Goal: Information Seeking & Learning: Learn about a topic

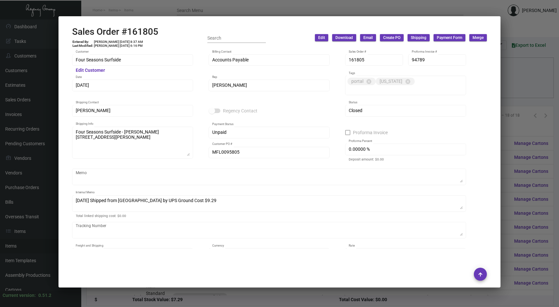
scroll to position [338, 0]
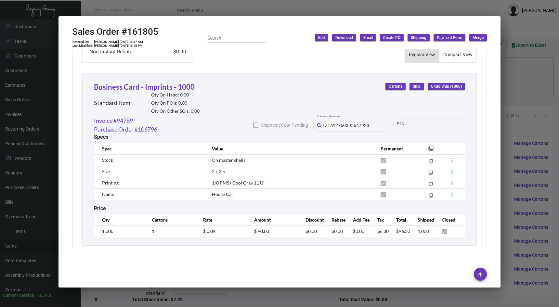
click at [542, 71] on div at bounding box center [279, 153] width 559 height 307
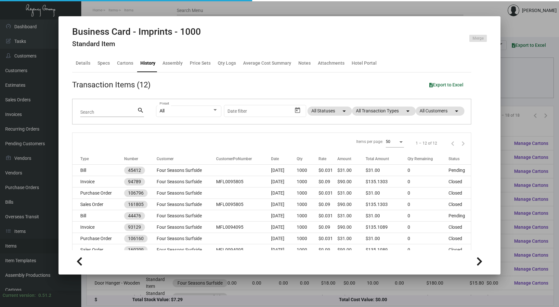
click at [542, 71] on div at bounding box center [279, 153] width 559 height 307
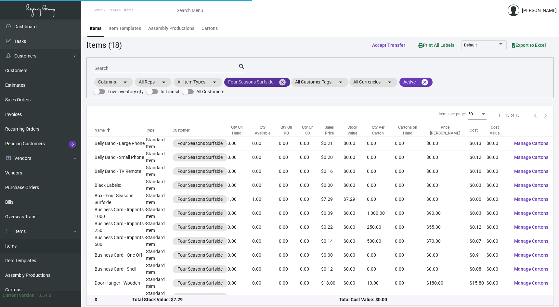
click at [285, 83] on mat-icon "cancel" at bounding box center [283, 82] width 8 height 8
click at [251, 83] on mat-chip "All Customers arrow_drop_down" at bounding box center [248, 82] width 49 height 9
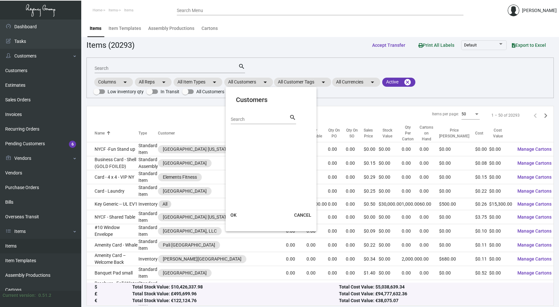
click at [247, 117] on input "Search" at bounding box center [260, 119] width 59 height 5
type input "dream midtown"
click at [239, 134] on span "Dream Midtown" at bounding box center [255, 134] width 32 height 8
click at [234, 137] on input "Dream Midtown" at bounding box center [233, 137] width 0 height 0
checkbox input "true"
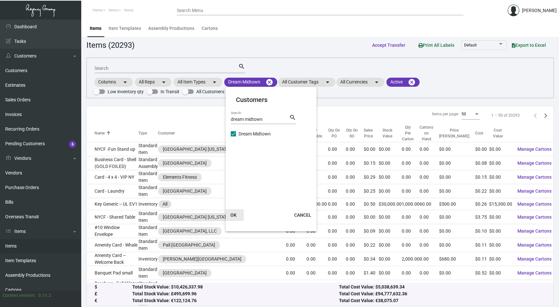
click at [236, 217] on span "OK" at bounding box center [234, 215] width 6 height 5
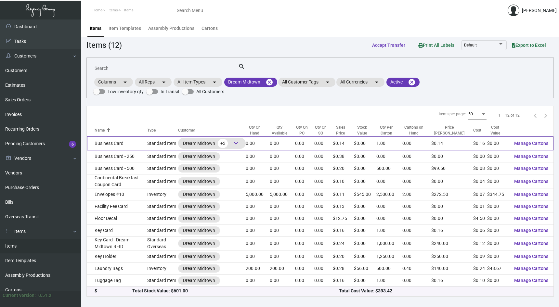
click at [240, 142] on span "keyboard_arrow_down" at bounding box center [236, 144] width 8 height 8
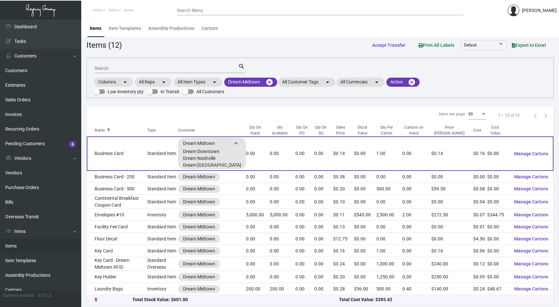
click at [142, 152] on td "Business Card" at bounding box center [117, 154] width 61 height 34
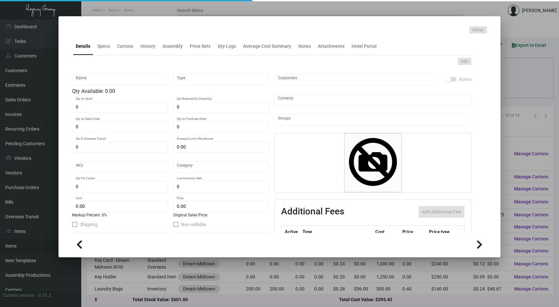
type input "Business Card"
type input "Standard Item"
type input "$ 0.00"
type input "603-Business Card-59"
type input "Standard"
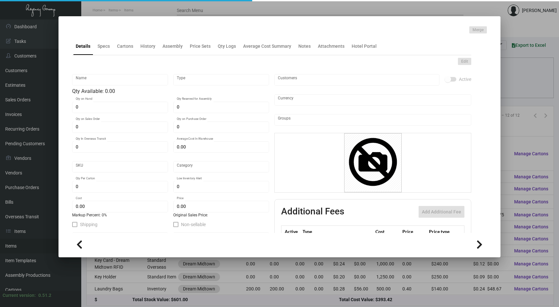
type input "1"
type input "$ 0.1557"
type input "$ 0.138"
checkbox input "true"
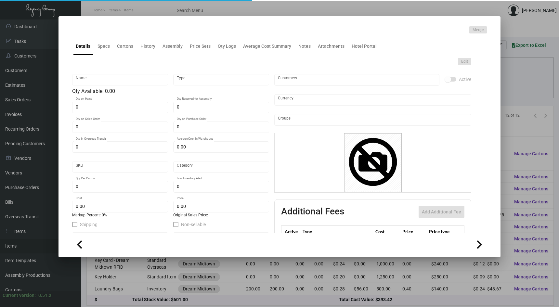
type input "United States Dollar $"
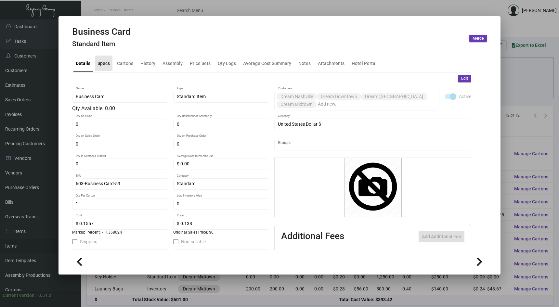
click at [103, 52] on mat-tab-group "Details Specs Cartons History Assembly Price Sets Qty Logs Average Cost Summary…" at bounding box center [271, 151] width 415 height 200
click at [104, 63] on div "Specs" at bounding box center [104, 63] width 12 height 7
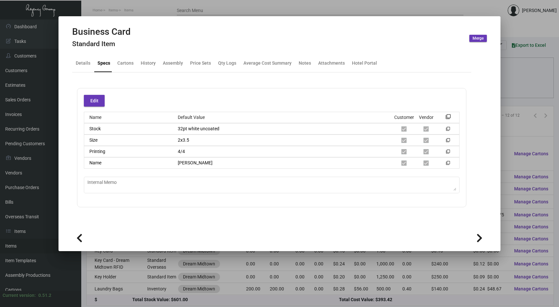
click at [49, 151] on div at bounding box center [279, 153] width 559 height 307
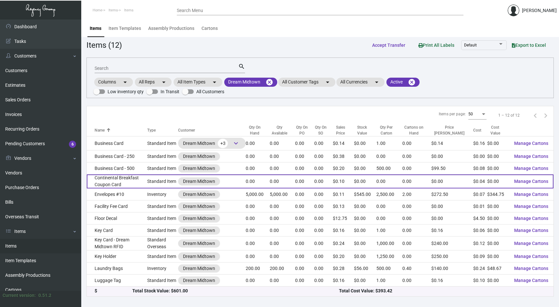
click at [129, 177] on td "Continental Breakfast Coupon Card" at bounding box center [117, 182] width 61 height 14
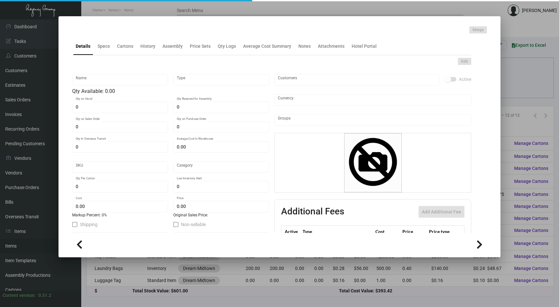
click at [50, 95] on div at bounding box center [279, 153] width 559 height 307
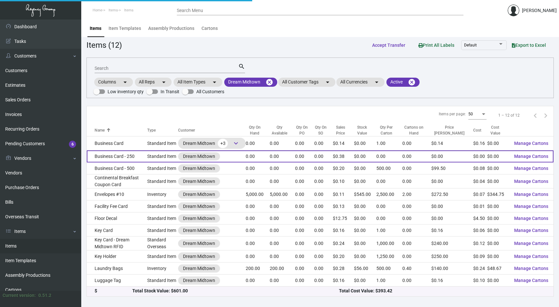
click at [142, 155] on td "Business Card - 250" at bounding box center [117, 157] width 61 height 12
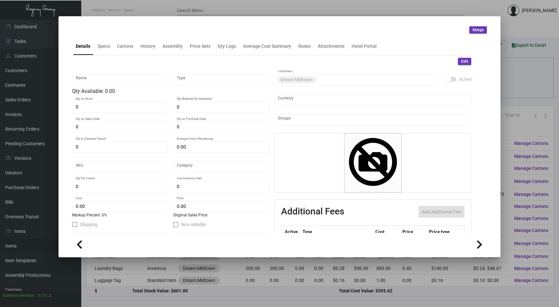
type input "Business Card - 250"
type input "Standard Item"
type input "$ 0.00"
type input "Standard"
type input "$ 0.00"
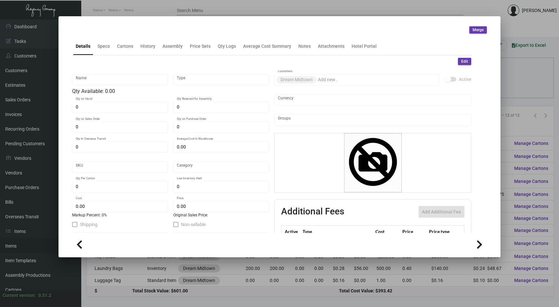
type input "$ 0.384"
checkbox input "true"
type input "United States Dollar $"
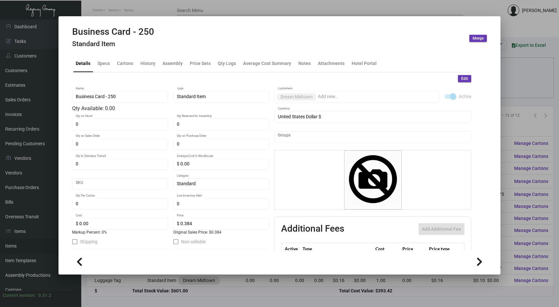
click at [110, 46] on h4 "Standard Item" at bounding box center [113, 44] width 82 height 8
click at [105, 58] on div "Specs" at bounding box center [104, 64] width 18 height 16
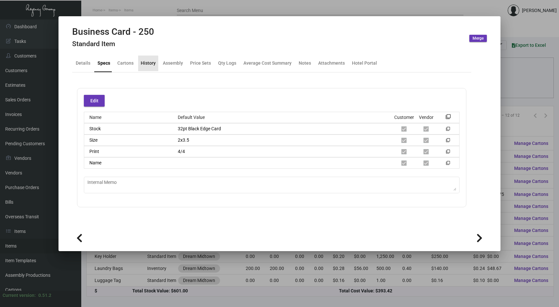
click at [146, 68] on div "History" at bounding box center [148, 64] width 20 height 16
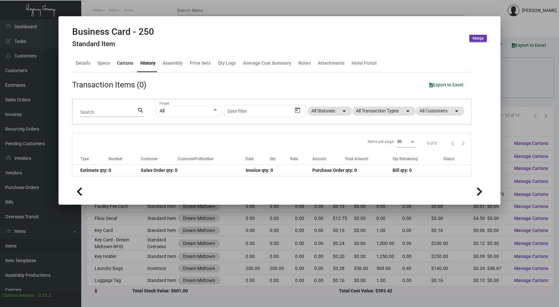
click at [120, 61] on div "Cartons" at bounding box center [125, 63] width 16 height 7
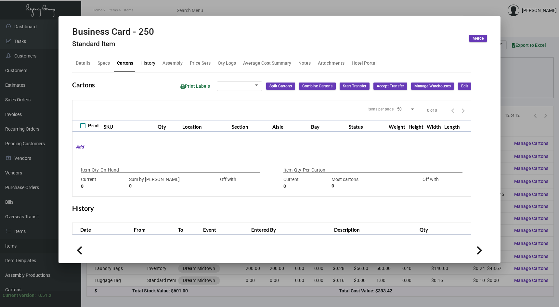
click at [141, 63] on div "History" at bounding box center [148, 63] width 15 height 7
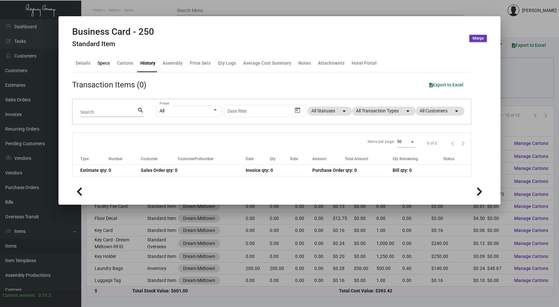
click at [103, 61] on div "Specs" at bounding box center [104, 63] width 12 height 7
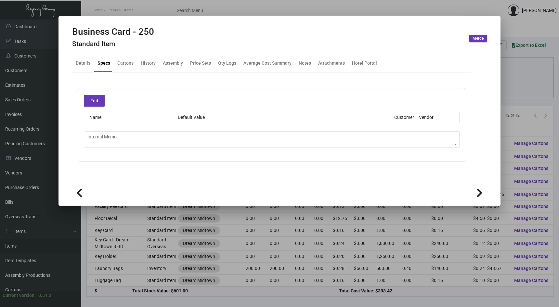
click at [149, 231] on div at bounding box center [279, 153] width 559 height 307
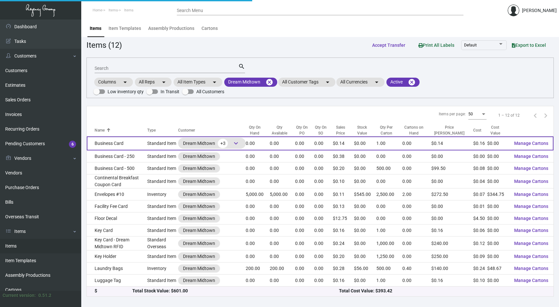
click at [130, 148] on td "Business Card" at bounding box center [117, 144] width 61 height 14
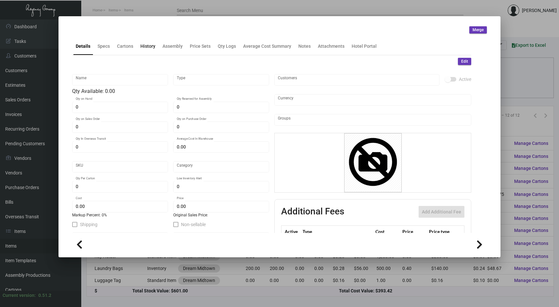
type input "Business Card"
type input "Standard Item"
type input "$ 0.00"
type input "603-Business Card-59"
type input "Standard"
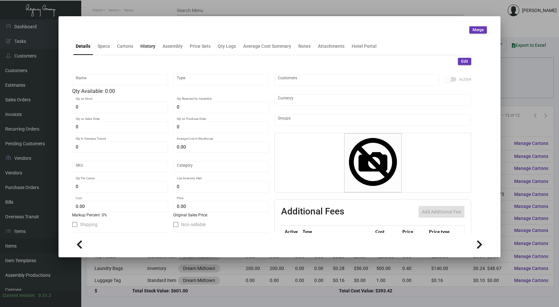
type input "1"
type input "$ 0.1557"
type input "$ 0.138"
checkbox input "true"
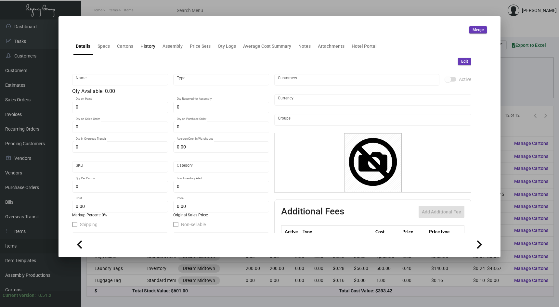
type input "United States Dollar $"
click at [144, 44] on div "History" at bounding box center [148, 46] width 15 height 7
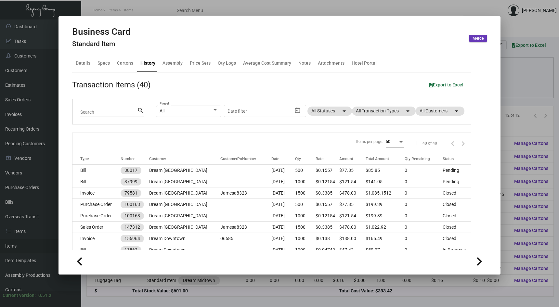
click at [50, 97] on div at bounding box center [279, 153] width 559 height 307
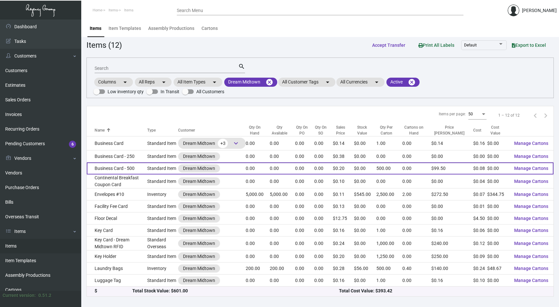
click at [142, 168] on td "Business Card - 500" at bounding box center [117, 169] width 61 height 12
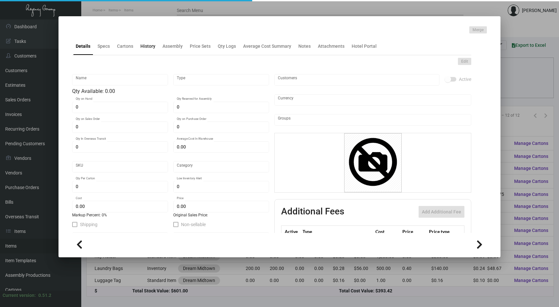
click at [144, 45] on div "History" at bounding box center [148, 46] width 15 height 7
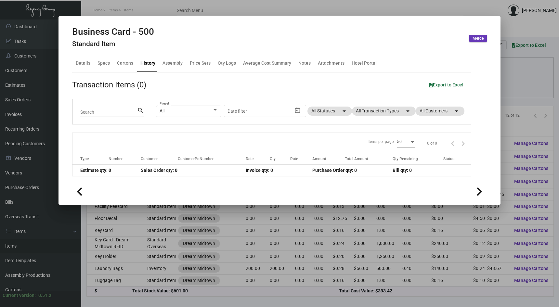
click at [169, 232] on div at bounding box center [279, 153] width 559 height 307
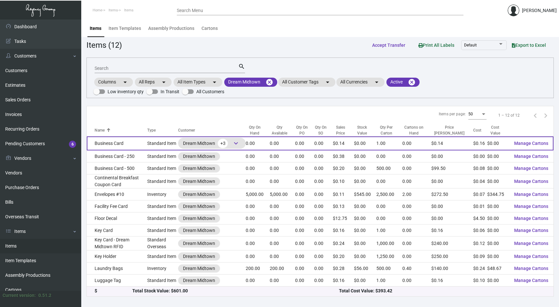
click at [146, 144] on td "Business Card" at bounding box center [117, 144] width 61 height 14
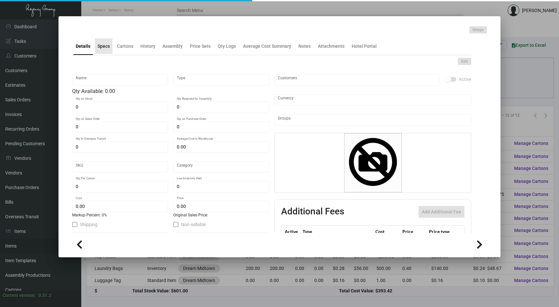
click at [106, 46] on div "Specs" at bounding box center [104, 46] width 12 height 7
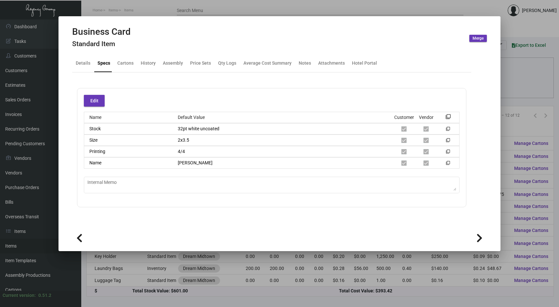
click at [187, 264] on div at bounding box center [279, 153] width 559 height 307
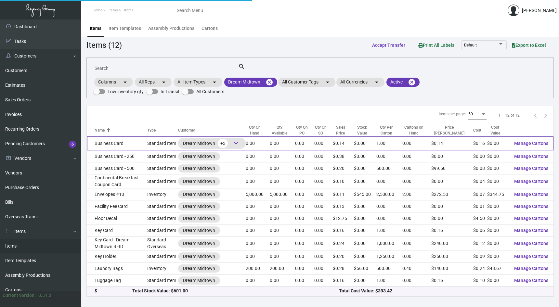
click at [188, 146] on div "Dream Midtown +3 keyboard_arrow_down" at bounding box center [212, 143] width 68 height 11
click at [201, 147] on div "Dream Midtown +3 keyboard_arrow_down" at bounding box center [212, 144] width 58 height 10
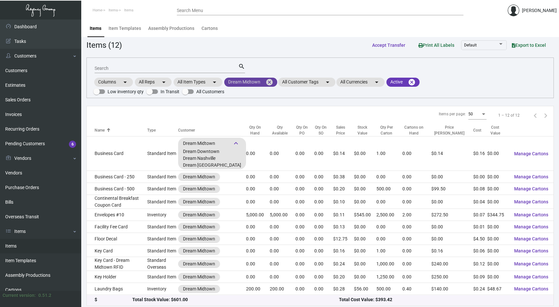
click at [250, 82] on mat-chip "Dream Midtown cancel" at bounding box center [250, 82] width 53 height 9
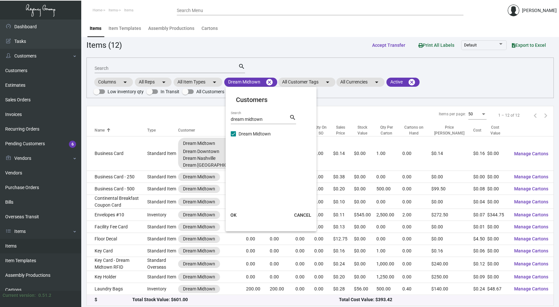
drag, startPoint x: 270, startPoint y: 115, endPoint x: 260, endPoint y: 115, distance: 10.1
click at [260, 115] on div "dream midtown Search" at bounding box center [260, 119] width 59 height 10
drag, startPoint x: 265, startPoint y: 118, endPoint x: 246, endPoint y: 118, distance: 19.2
click at [246, 118] on input "dream midtown" at bounding box center [260, 119] width 59 height 5
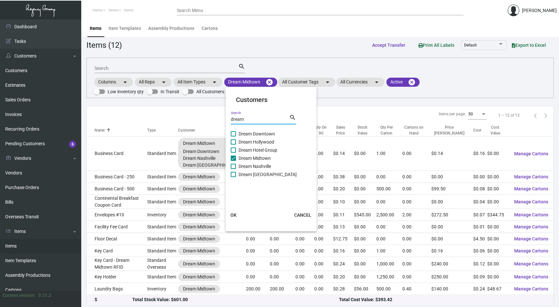
type input "dream"
click at [234, 167] on span at bounding box center [233, 166] width 5 height 5
click at [234, 169] on input "Dream Nashville" at bounding box center [233, 169] width 0 height 0
checkbox input "true"
click at [236, 131] on span at bounding box center [233, 133] width 5 height 5
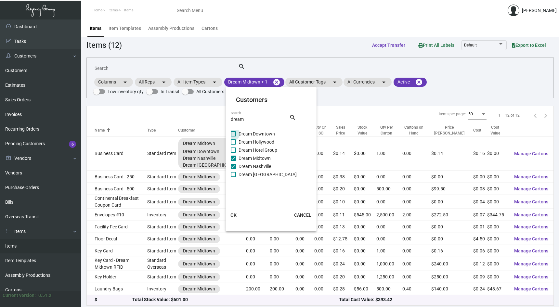
click at [234, 137] on input "Dream Downtown" at bounding box center [233, 137] width 0 height 0
checkbox input "true"
click at [233, 129] on div "dream Search search" at bounding box center [263, 122] width 65 height 16
click at [233, 140] on span at bounding box center [233, 142] width 5 height 5
click at [233, 145] on input "Dream Hollywood" at bounding box center [233, 145] width 0 height 0
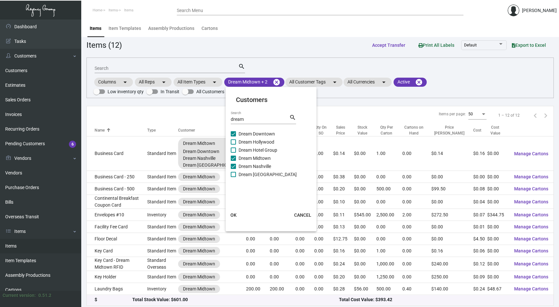
checkbox input "true"
click at [236, 173] on span at bounding box center [233, 174] width 5 height 5
click at [234, 177] on input "Dream [GEOGRAPHIC_DATA]" at bounding box center [233, 177] width 0 height 0
checkbox input "true"
click at [236, 214] on span "OK" at bounding box center [234, 215] width 6 height 5
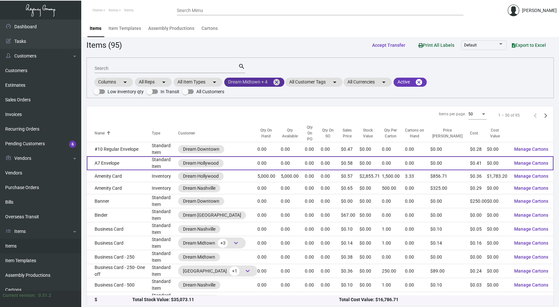
scroll to position [30, 0]
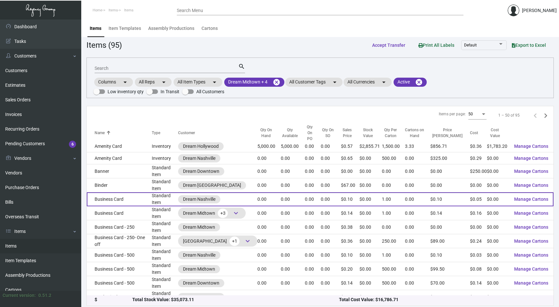
click at [242, 195] on div "Dream Nashville" at bounding box center [217, 199] width 79 height 8
click at [140, 193] on td "Business Card" at bounding box center [119, 200] width 65 height 14
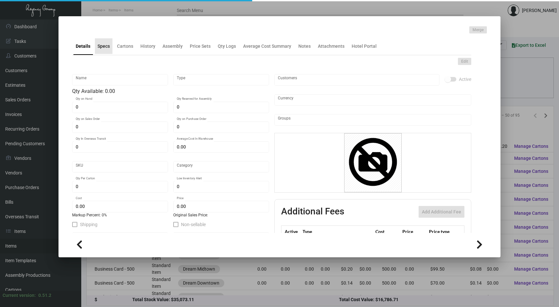
click at [104, 49] on div "Specs" at bounding box center [104, 46] width 12 height 7
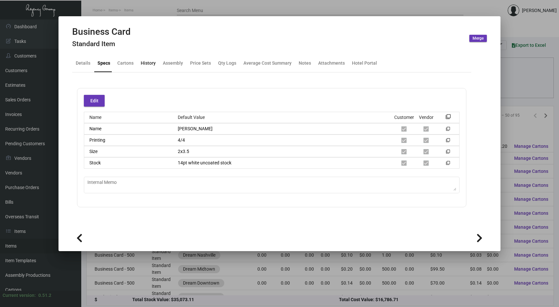
click at [150, 65] on div "History" at bounding box center [148, 63] width 15 height 7
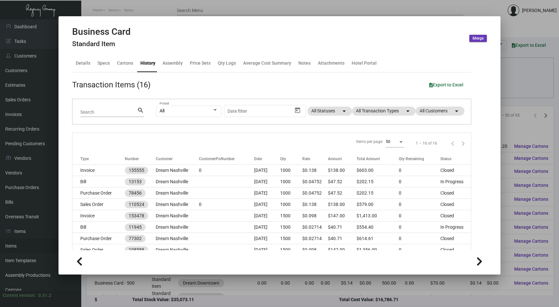
click at [209, 281] on div at bounding box center [279, 153] width 559 height 307
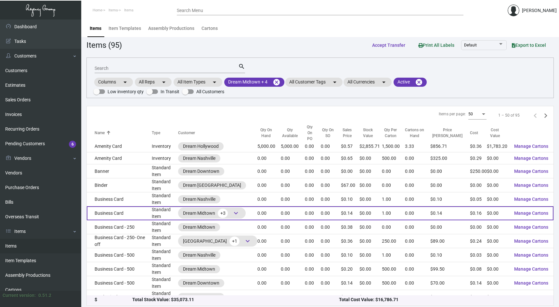
click at [240, 209] on span "keyboard_arrow_down" at bounding box center [236, 213] width 8 height 8
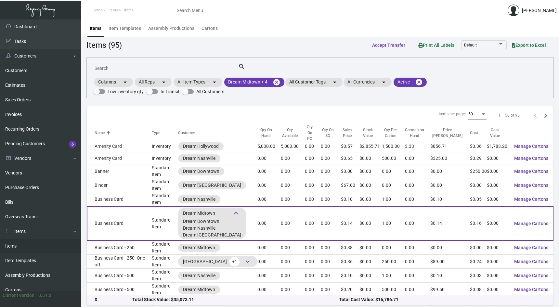
click at [115, 207] on td "Business Card" at bounding box center [119, 224] width 65 height 34
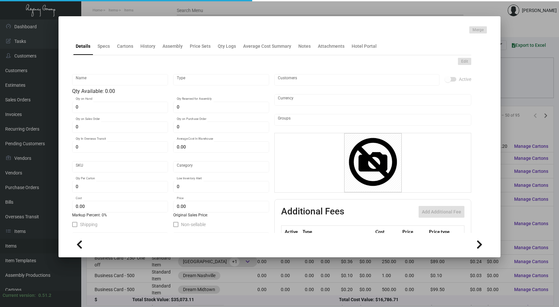
type input "Business Card"
type input "Standard Item"
type input "$ 0.00"
type input "603-Business Card-59"
type input "Standard"
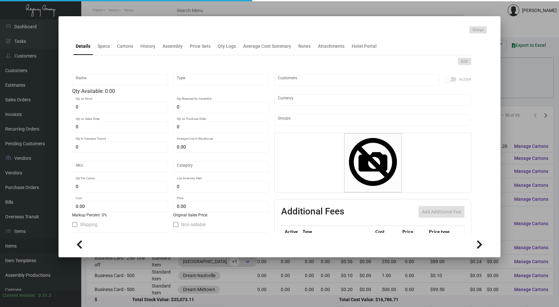
type input "1"
type input "$ 0.1557"
type input "$ 0.138"
checkbox input "true"
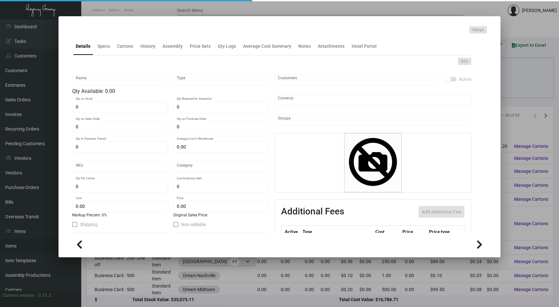
type input "United States Dollar $"
click at [145, 47] on div "History" at bounding box center [148, 46] width 15 height 7
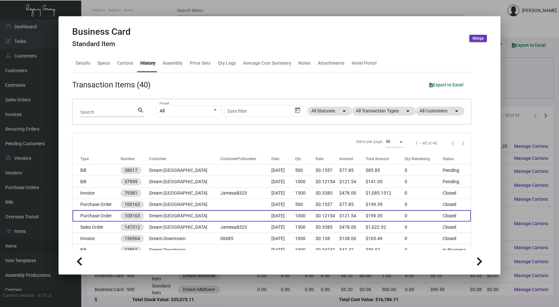
scroll to position [13, 0]
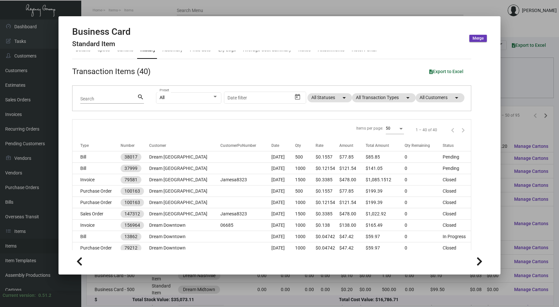
click at [170, 278] on div at bounding box center [279, 153] width 559 height 307
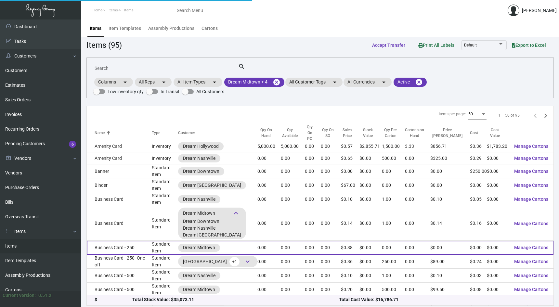
scroll to position [36, 0]
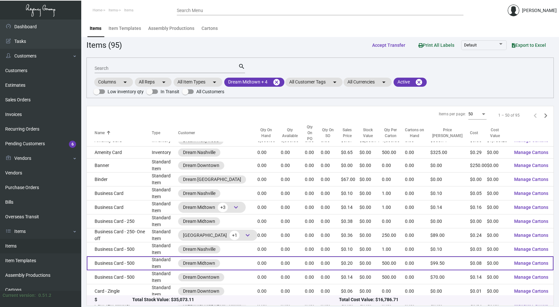
click at [145, 257] on td "Business Card - 500" at bounding box center [119, 264] width 65 height 14
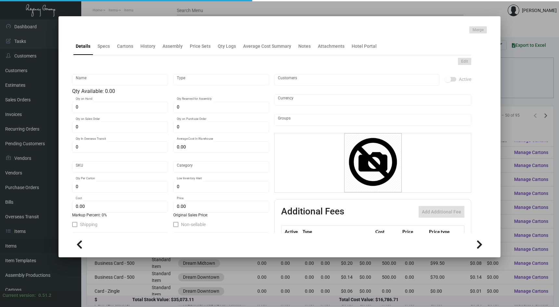
click at [141, 261] on div at bounding box center [279, 153] width 559 height 307
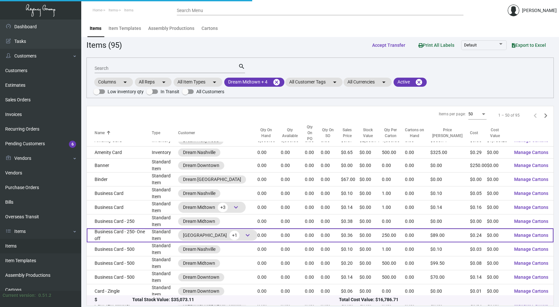
click at [132, 229] on td "Business Card - 250- One off" at bounding box center [119, 236] width 65 height 14
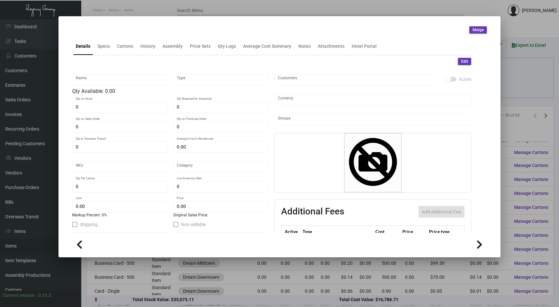
type input "Business Card - 250- One off"
type input "Standard Item"
type input "$ 0.00"
type input "Standard"
type input "250"
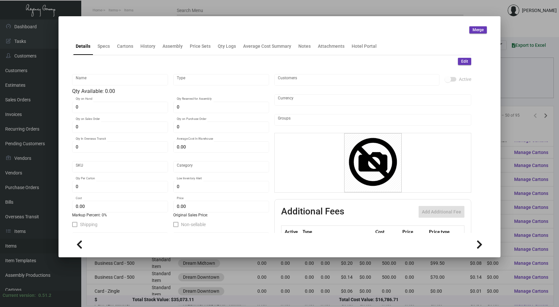
type input "$ 0.24036"
type input "$ 0.356"
checkbox input "true"
type input "United States Dollar $"
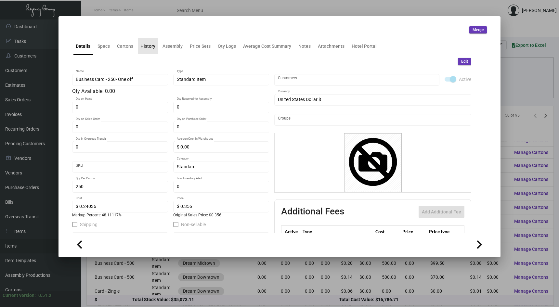
click at [148, 48] on div "History" at bounding box center [148, 46] width 15 height 7
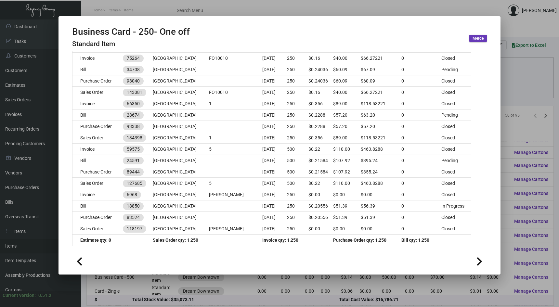
scroll to position [112, 0]
click at [155, 291] on div at bounding box center [279, 153] width 559 height 307
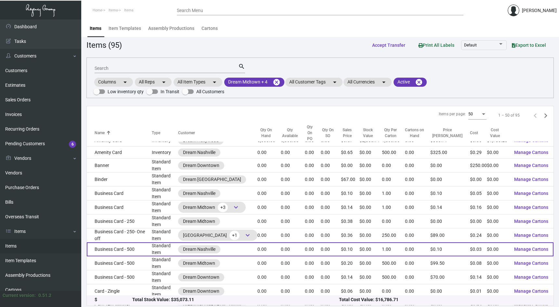
click at [133, 243] on td "Business Card - 500" at bounding box center [119, 250] width 65 height 14
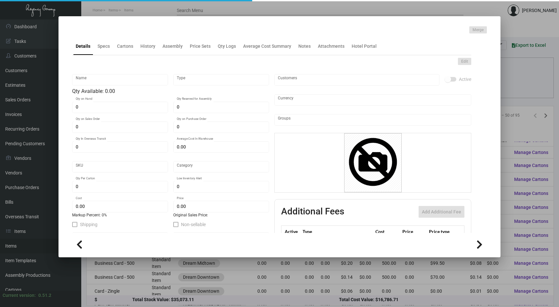
type input "Business Card - 500"
type input "Standard Item"
type input "$ 0.00"
type input "607-Business Card-56"
type input "Standard"
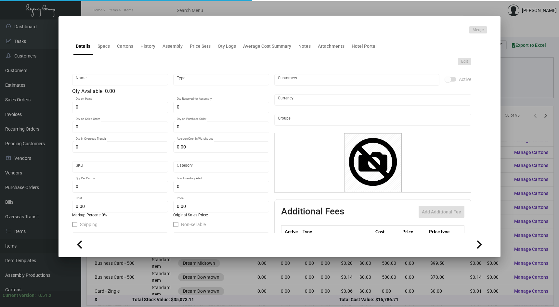
type input "1"
type input "$ 0.02956"
type input "$ 0.098"
checkbox input "true"
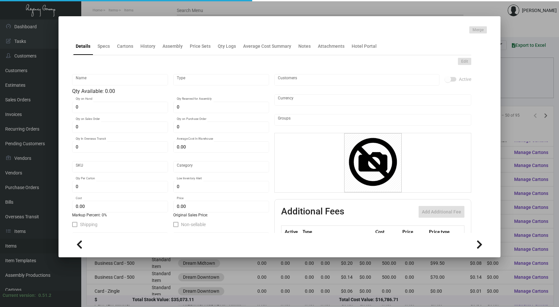
type input "United States Dollar $"
click at [147, 49] on div "History" at bounding box center [148, 46] width 15 height 7
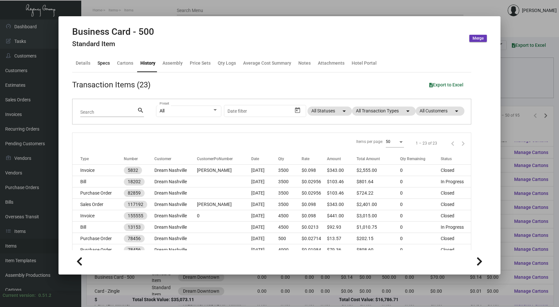
click at [102, 66] on div "Specs" at bounding box center [104, 64] width 18 height 16
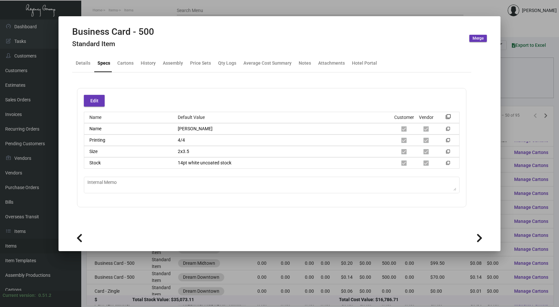
click at [168, 268] on div at bounding box center [279, 153] width 559 height 307
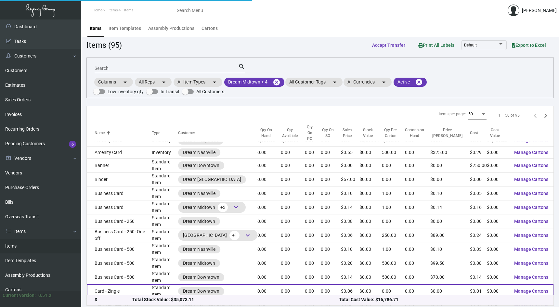
scroll to position [42, 0]
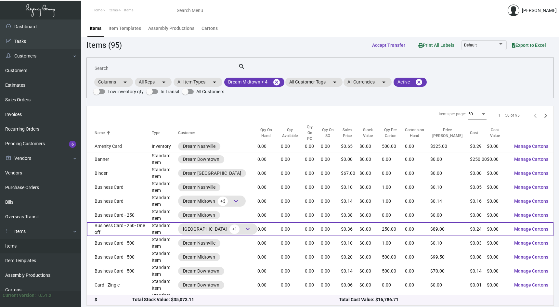
click at [253, 224] on span "keyboard_arrow_down" at bounding box center [248, 229] width 10 height 10
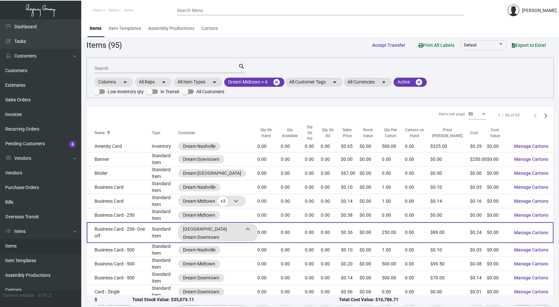
click at [253, 224] on span "keyboard_arrow_down" at bounding box center [248, 229] width 10 height 10
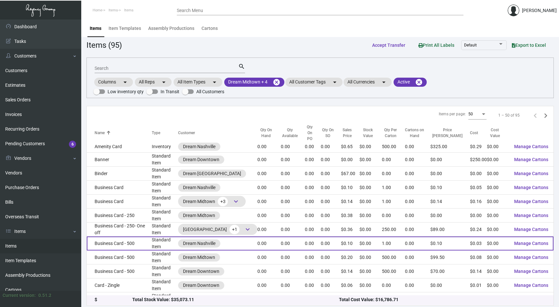
scroll to position [28, 0]
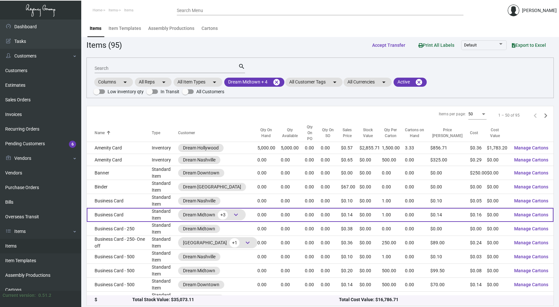
click at [241, 210] on span "keyboard_arrow_down" at bounding box center [236, 215] width 10 height 10
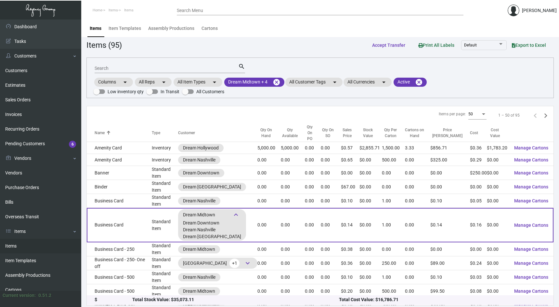
click at [241, 210] on span "keyboard_arrow_down" at bounding box center [236, 215] width 10 height 10
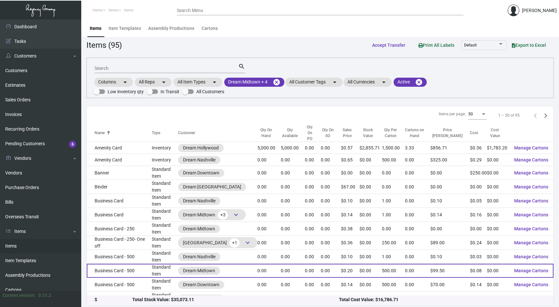
click at [132, 264] on td "Business Card - 500" at bounding box center [119, 271] width 65 height 14
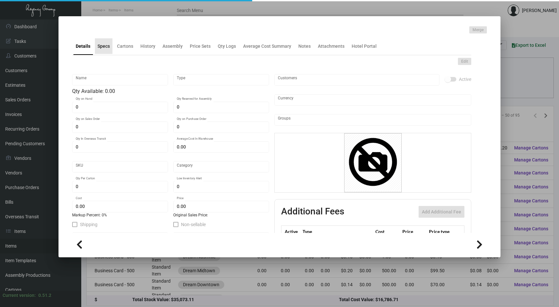
click at [105, 46] on div "Specs" at bounding box center [104, 46] width 12 height 7
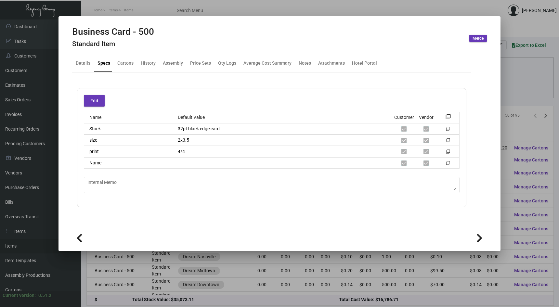
click at [178, 252] on div at bounding box center [279, 153] width 559 height 307
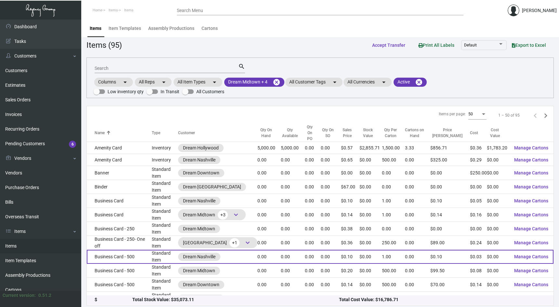
click at [139, 250] on td "Business Card - 500" at bounding box center [119, 257] width 65 height 14
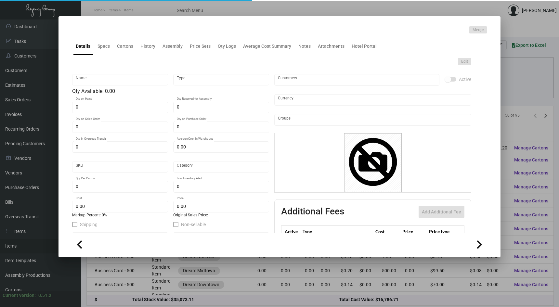
type input "Business Card - 500"
type input "Standard Item"
type input "$ 0.00"
type input "607-Business Card-56"
type input "Standard"
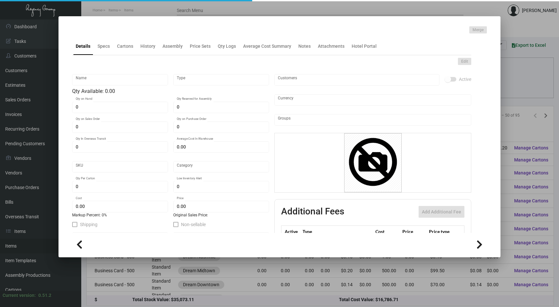
type input "1"
type input "$ 0.02956"
type input "$ 0.098"
checkbox input "true"
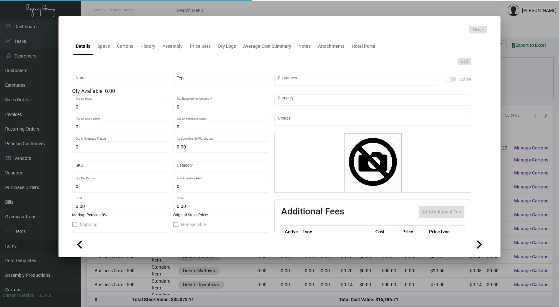
type input "United States Dollar $"
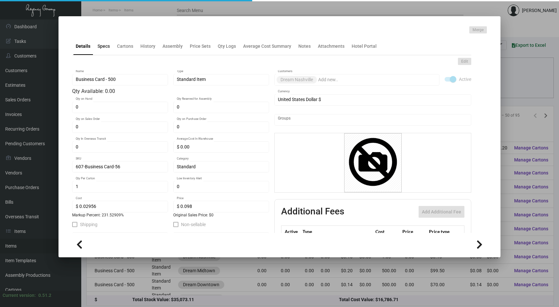
click at [98, 48] on div "Specs" at bounding box center [104, 46] width 12 height 7
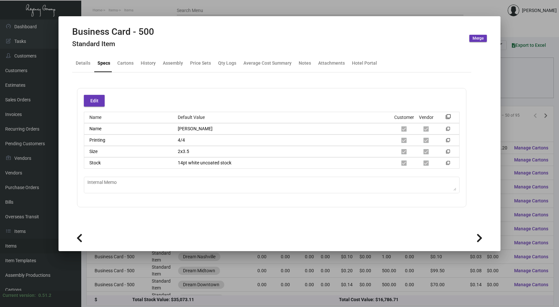
click at [203, 273] on div at bounding box center [279, 153] width 559 height 307
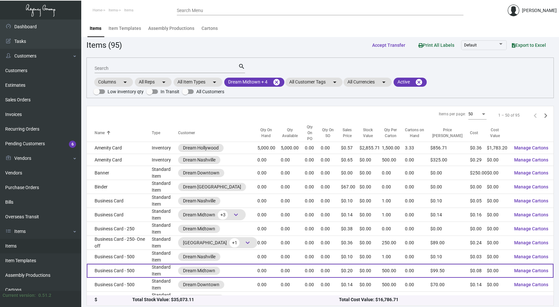
click at [140, 264] on td "Business Card - 500" at bounding box center [119, 271] width 65 height 14
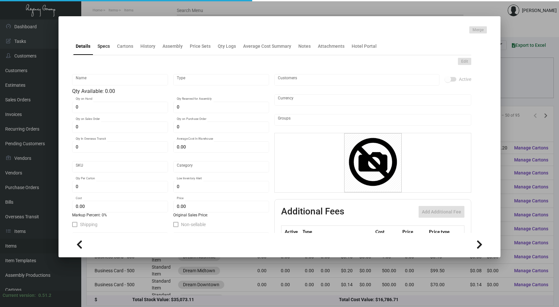
click at [106, 47] on div "Specs" at bounding box center [104, 46] width 12 height 7
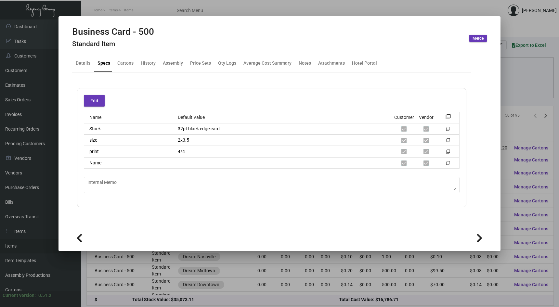
click at [199, 277] on div at bounding box center [279, 153] width 559 height 307
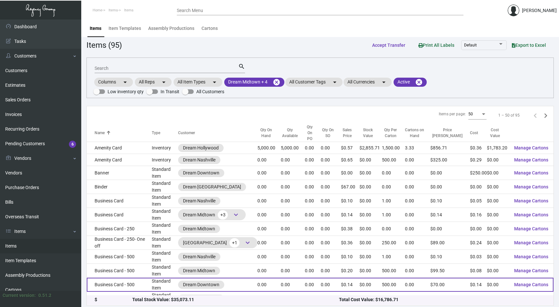
click at [155, 278] on td "Standard Item" at bounding box center [165, 285] width 26 height 14
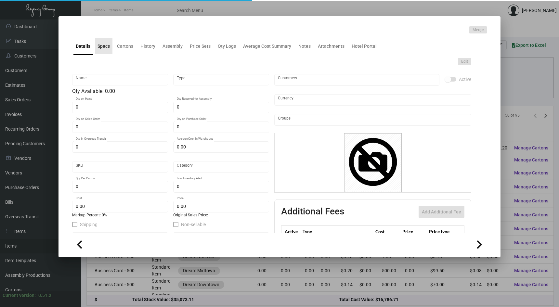
click at [104, 48] on div "Specs" at bounding box center [104, 46] width 12 height 7
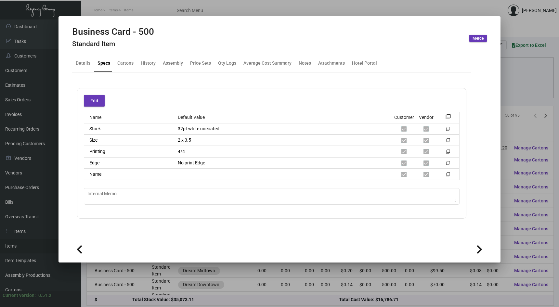
click at [170, 278] on div at bounding box center [279, 153] width 559 height 307
